Goal: Transaction & Acquisition: Download file/media

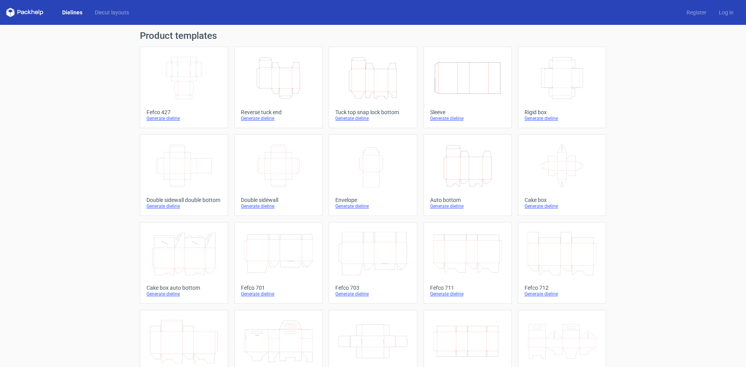
click at [459, 172] on icon "Height Depth Width" at bounding box center [467, 166] width 69 height 44
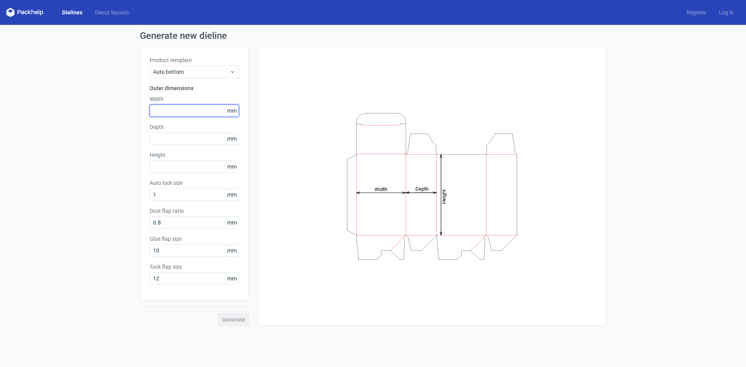
click at [169, 110] on input "text" at bounding box center [194, 110] width 89 height 12
type input "56"
type input "40"
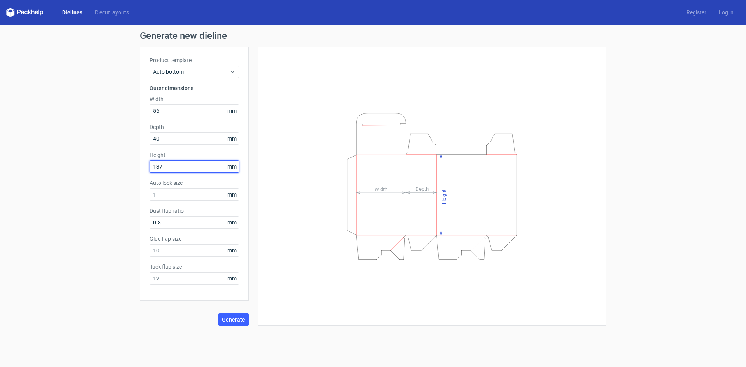
type input "137"
click at [232, 317] on span "Generate" at bounding box center [233, 319] width 23 height 5
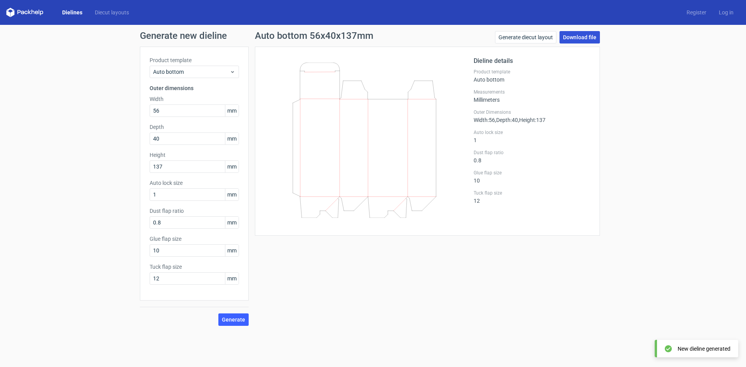
click at [577, 37] on link "Download file" at bounding box center [579, 37] width 40 height 12
